Goal: Information Seeking & Learning: Find contact information

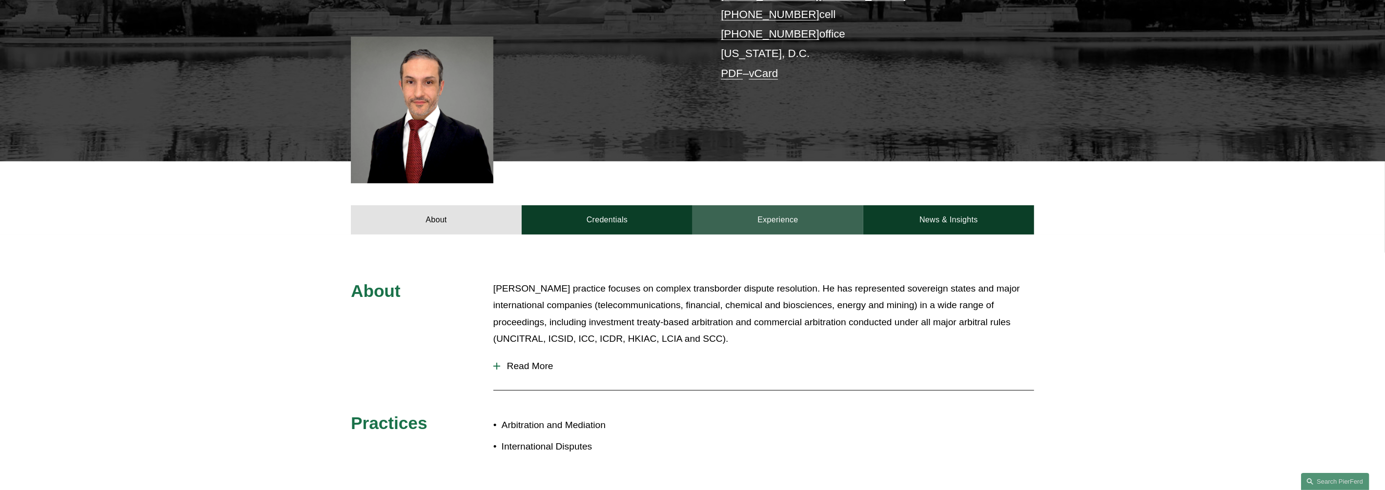
scroll to position [243, 0]
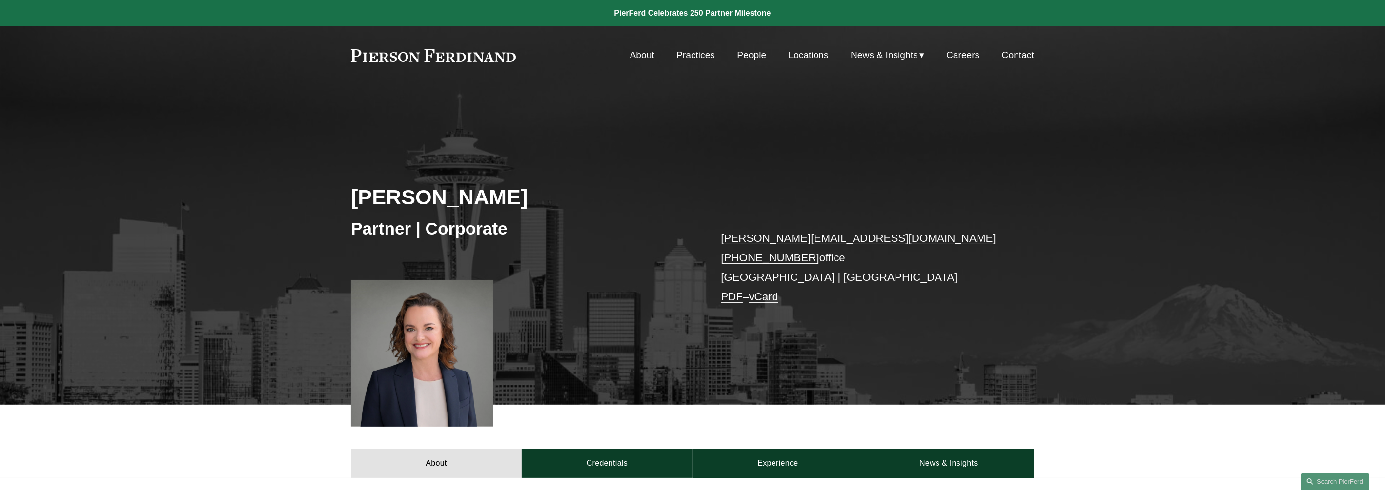
click at [745, 49] on div "Skip to Content About Practices People Locations" at bounding box center [692, 55] width 1385 height 58
click at [745, 53] on link "People" at bounding box center [751, 55] width 29 height 19
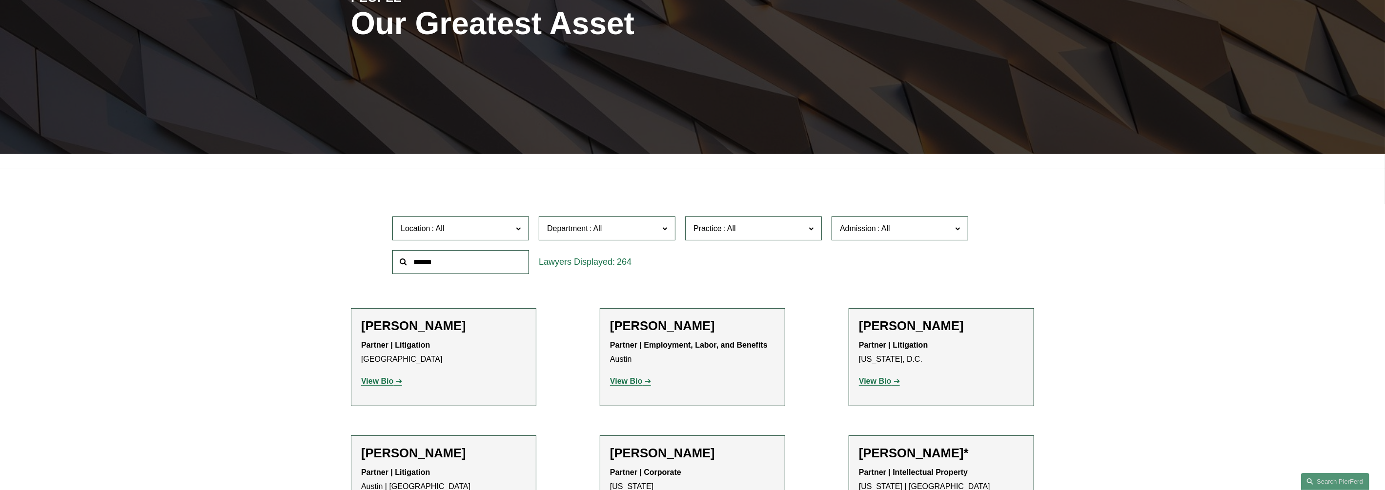
scroll to position [183, 0]
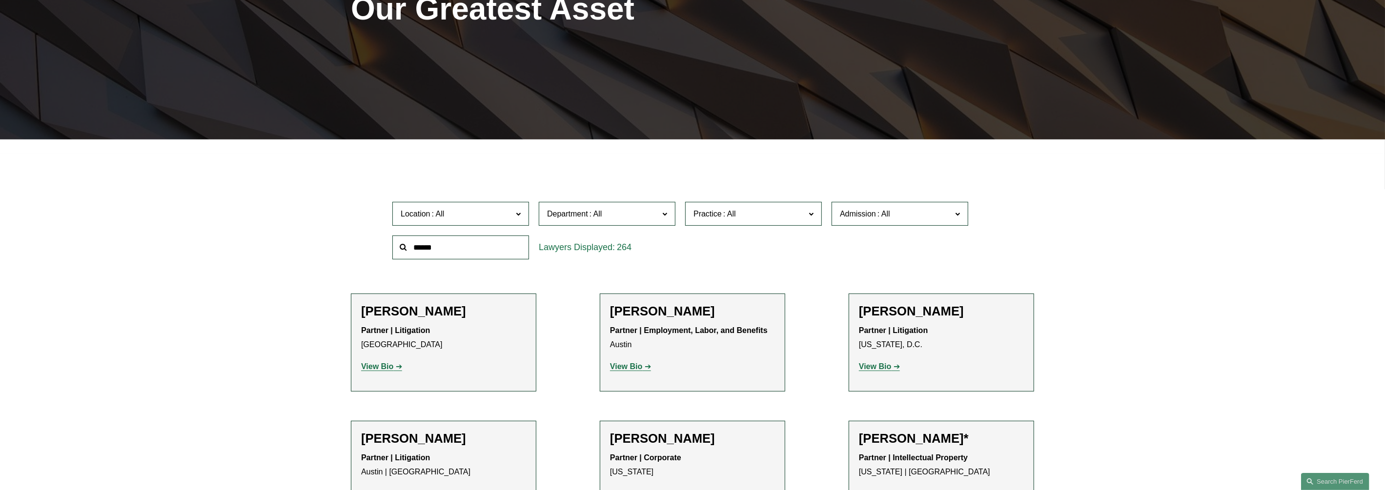
click at [447, 247] on input "text" at bounding box center [460, 248] width 137 height 24
type input "****"
